Goal: Task Accomplishment & Management: Complete application form

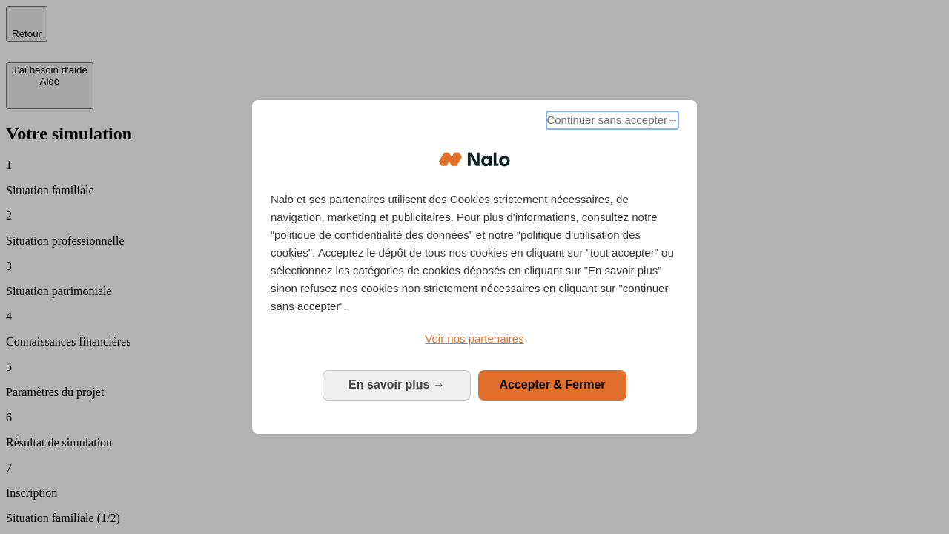
click at [611, 122] on span "Continuer sans accepter →" at bounding box center [612, 120] width 132 height 18
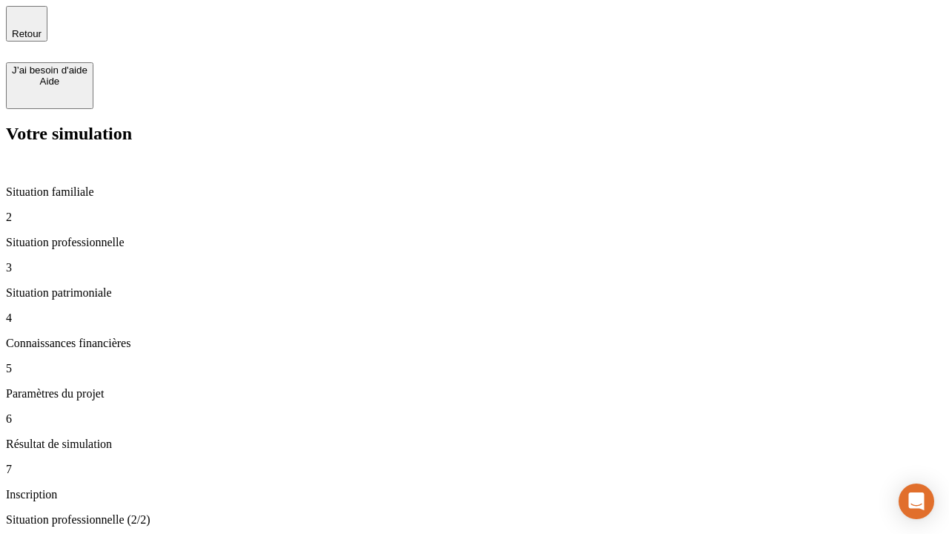
type input "30 000"
type input "40 000"
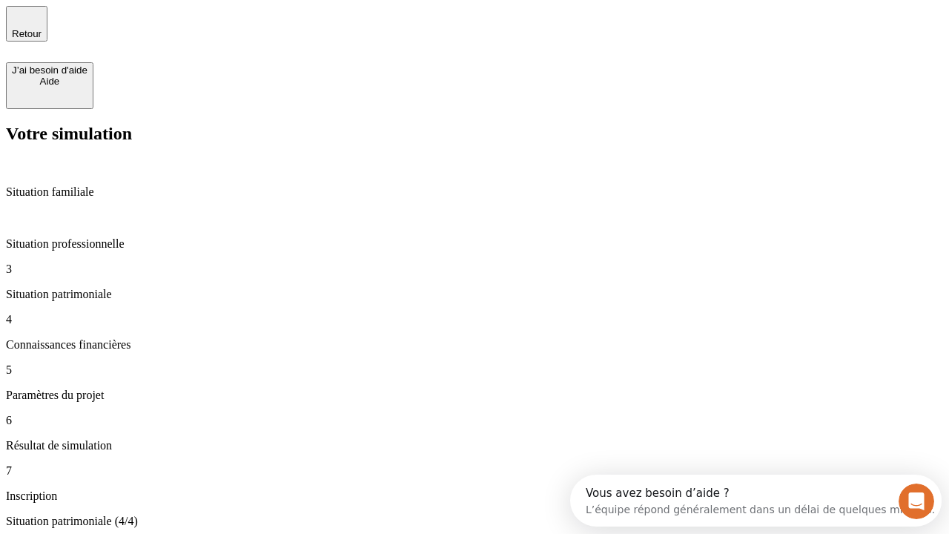
type input "1 100"
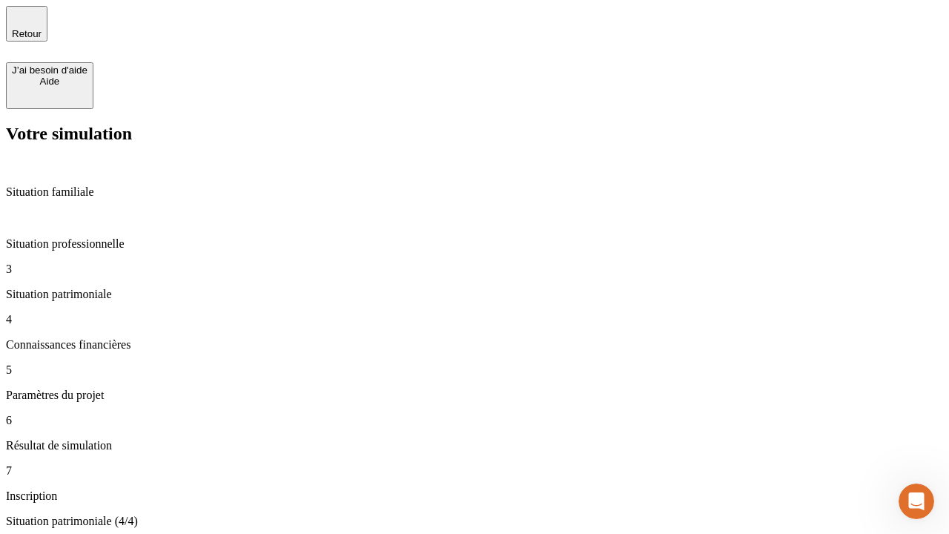
type input "20"
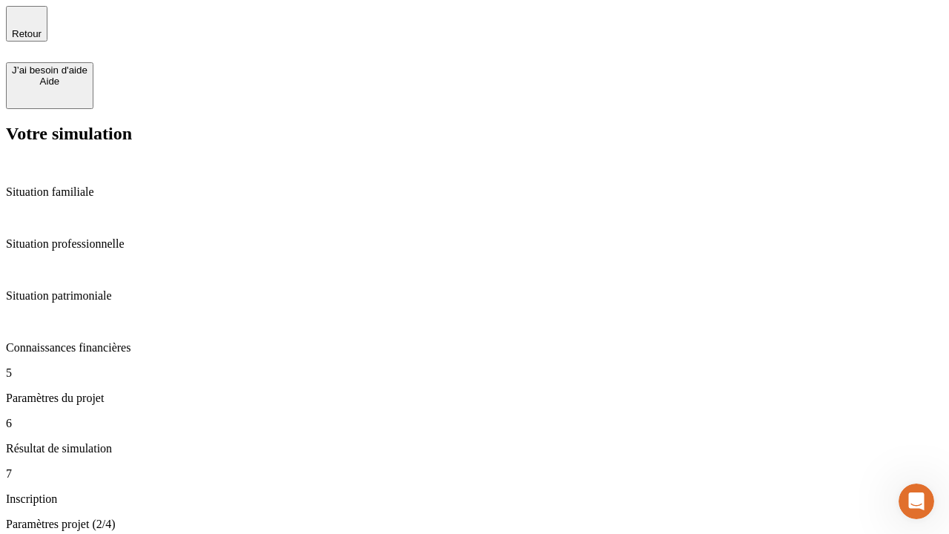
type input "40"
type input "50 000"
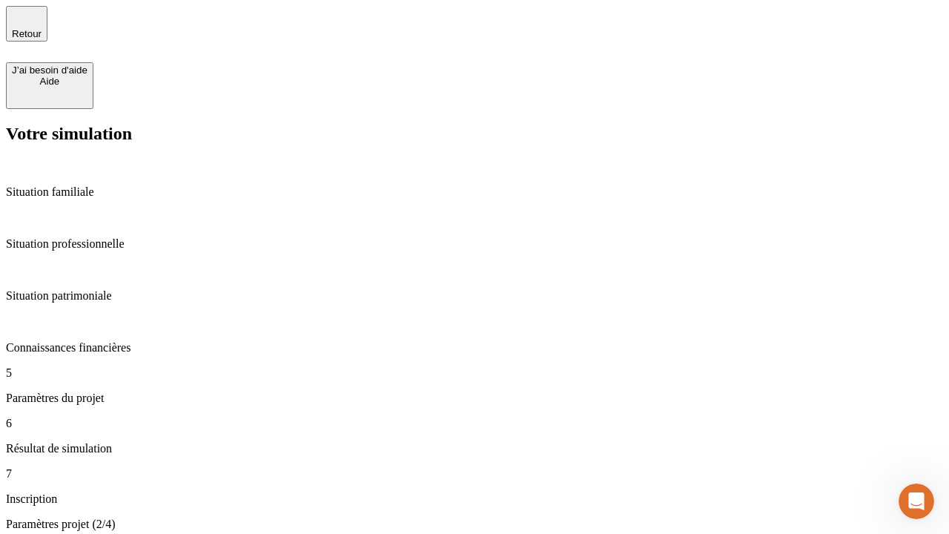
type input "640"
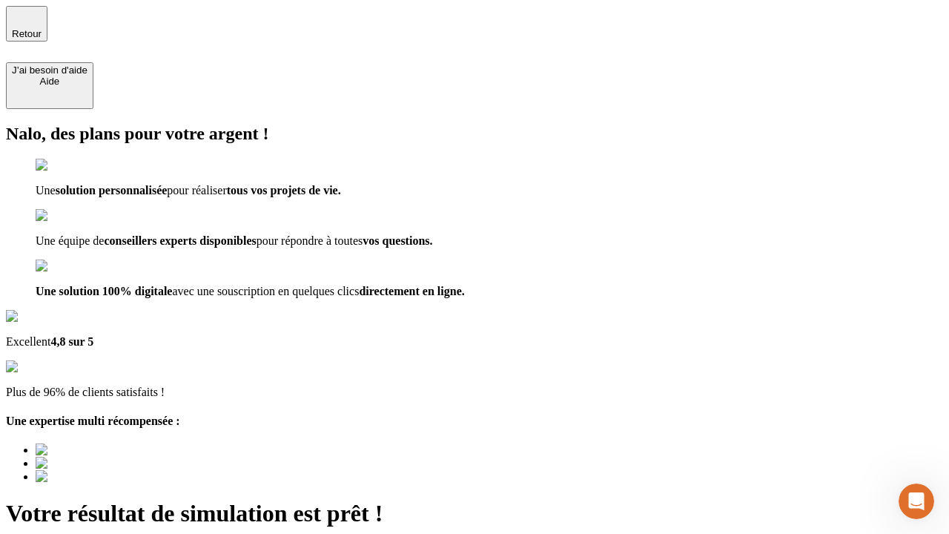
type input "[EMAIL_ADDRESS][DOMAIN_NAME]"
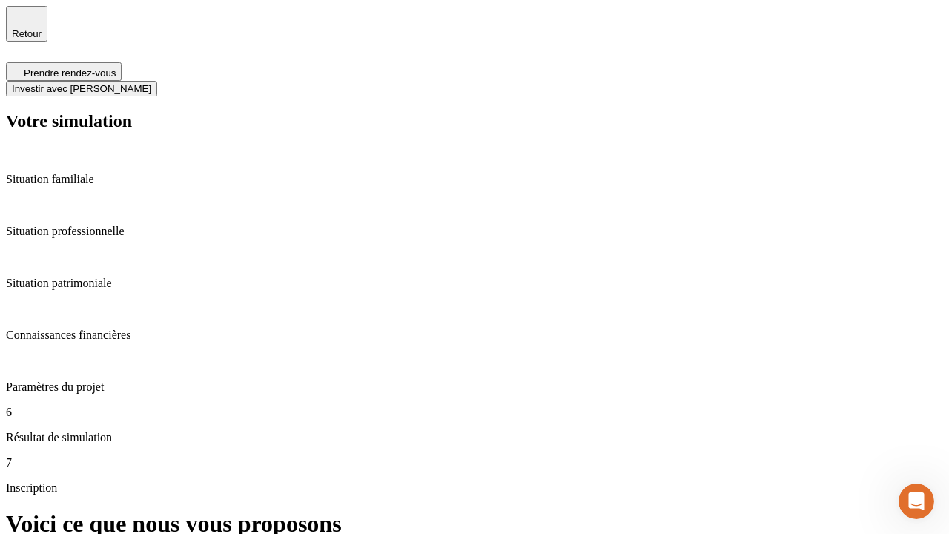
click at [151, 83] on span "Investir avec [PERSON_NAME]" at bounding box center [81, 88] width 139 height 11
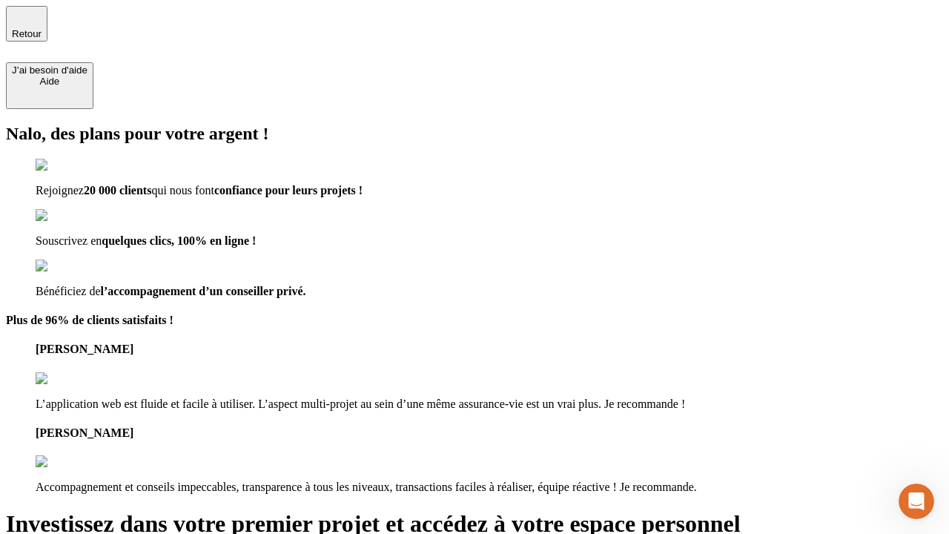
type input "[PERSON_NAME][EMAIL_ADDRESS][DOMAIN_NAME]"
